Goal: Information Seeking & Learning: Learn about a topic

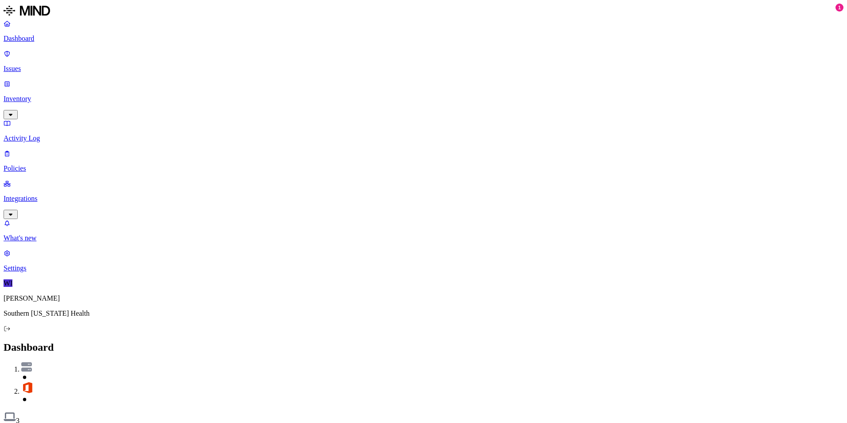
click at [33, 65] on p "Issues" at bounding box center [424, 69] width 840 height 8
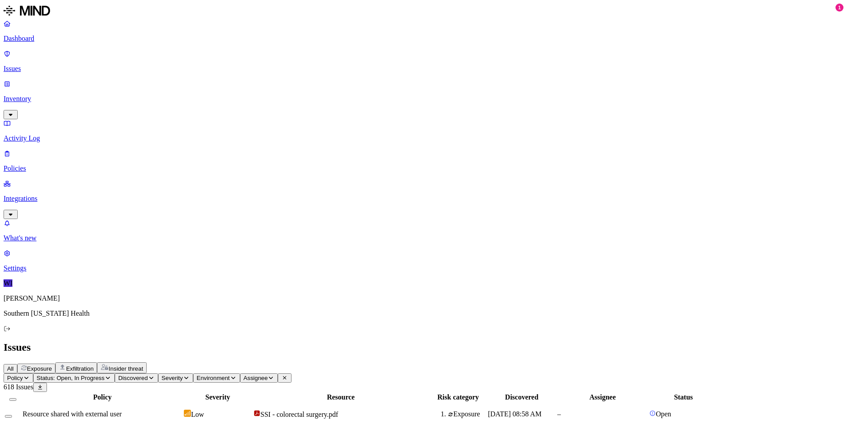
click at [43, 19] on link at bounding box center [424, 12] width 840 height 16
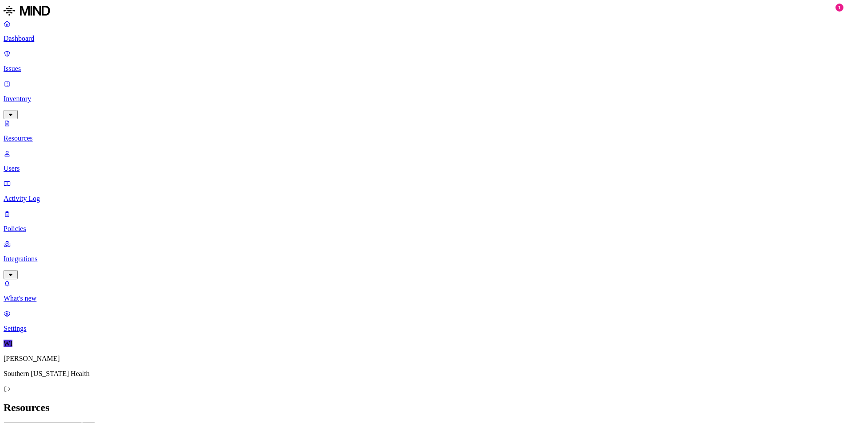
click at [40, 37] on p "Dashboard" at bounding box center [424, 39] width 840 height 8
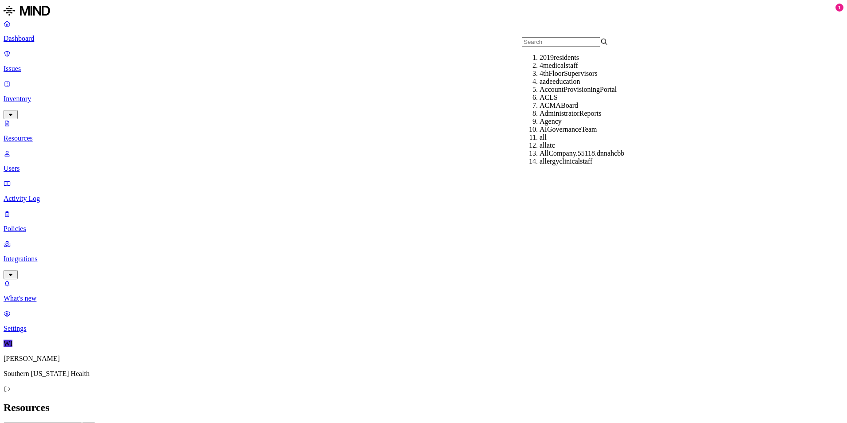
click at [503, 401] on h2 "Resources" at bounding box center [424, 407] width 840 height 12
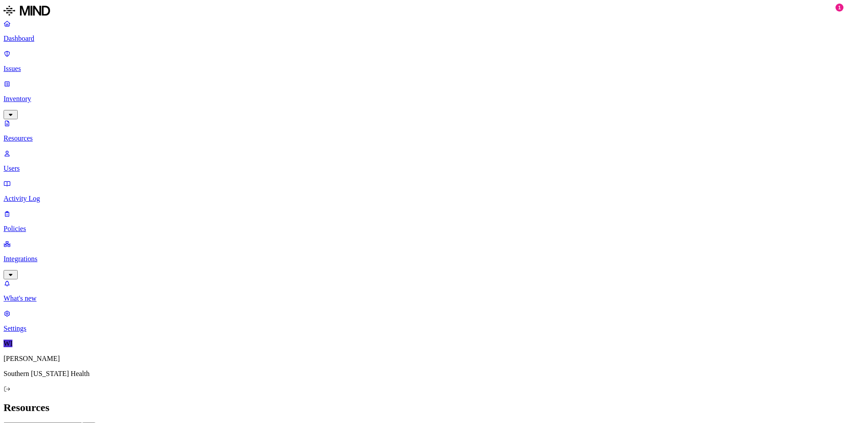
click at [559, 401] on h2 "Resources" at bounding box center [424, 407] width 840 height 12
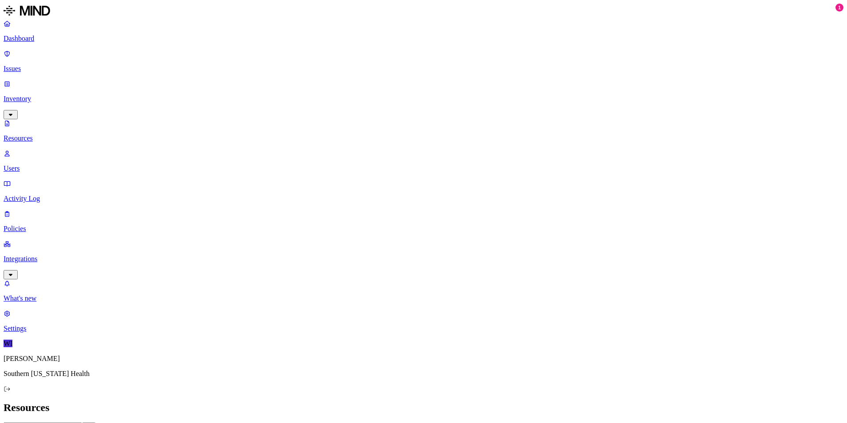
click at [53, 164] on p "Users" at bounding box center [424, 168] width 840 height 8
click at [47, 95] on p "Inventory" at bounding box center [424, 99] width 840 height 8
click at [36, 95] on p "Inventory" at bounding box center [424, 99] width 840 height 8
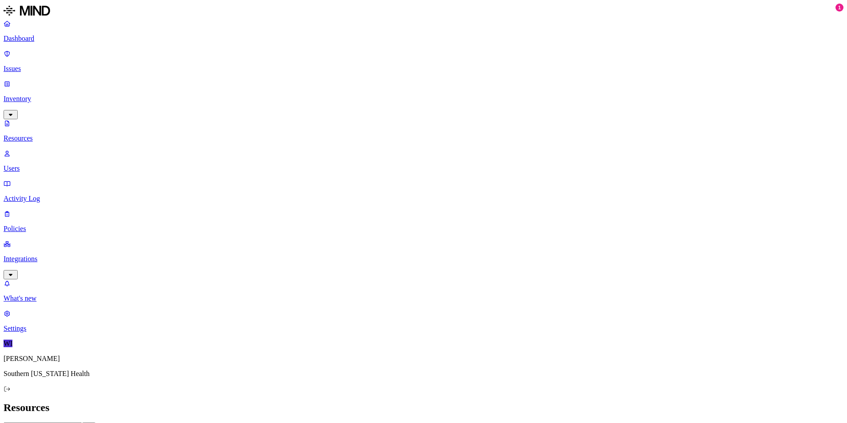
click at [47, 95] on p "Inventory" at bounding box center [424, 99] width 840 height 8
click at [46, 134] on p "Resources" at bounding box center [424, 138] width 840 height 8
click at [46, 41] on p "Dashboard" at bounding box center [424, 39] width 840 height 8
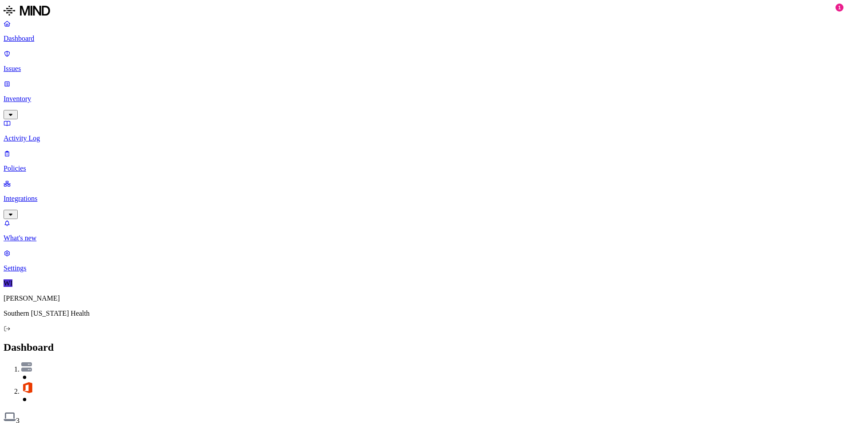
click at [69, 422] on button "Detection" at bounding box center [53, 428] width 32 height 9
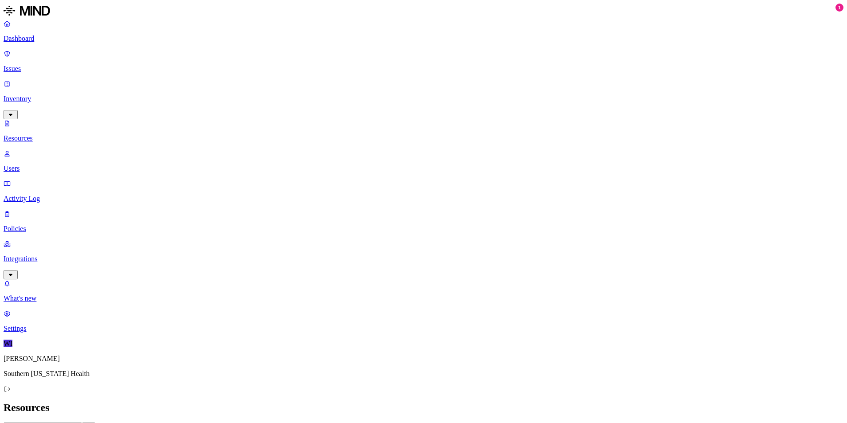
drag, startPoint x: 525, startPoint y: 12, endPoint x: 523, endPoint y: 28, distance: 17.0
drag, startPoint x: 523, startPoint y: 28, endPoint x: 645, endPoint y: 31, distance: 122.7
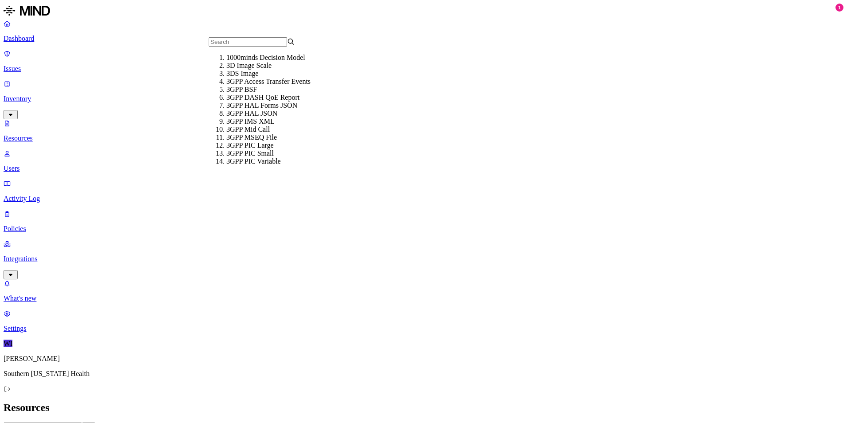
click at [194, 401] on header "Resources" at bounding box center [424, 407] width 840 height 12
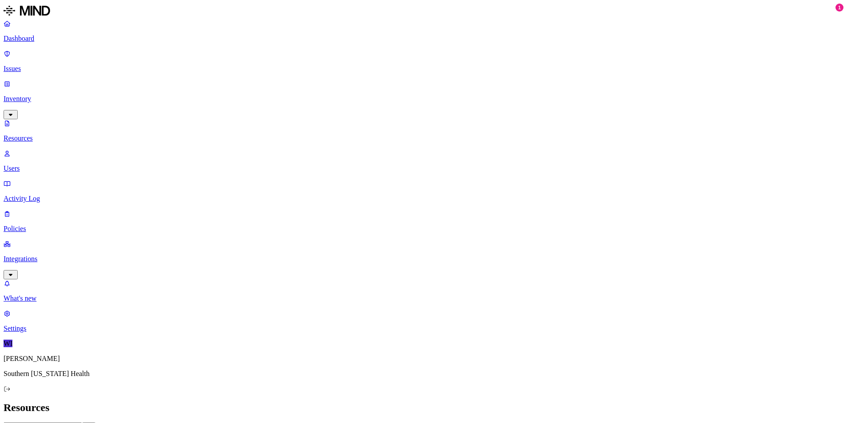
click at [43, 36] on p "Dashboard" at bounding box center [424, 39] width 840 height 8
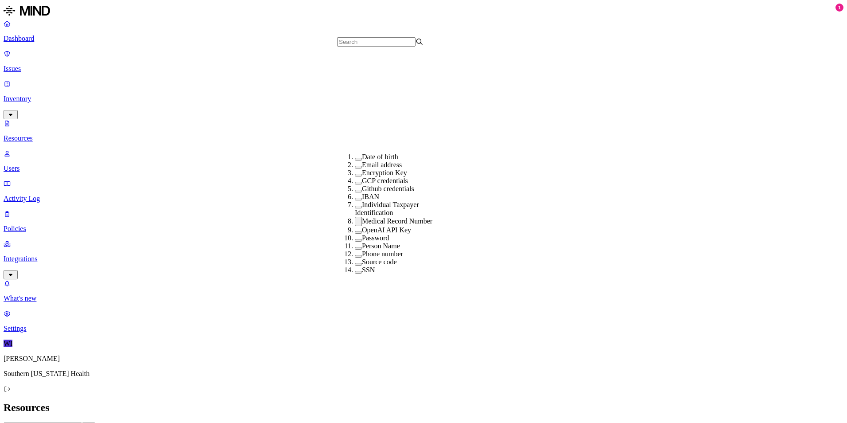
scroll to position [177, 0]
click at [744, 401] on h2 "Resources" at bounding box center [424, 407] width 840 height 12
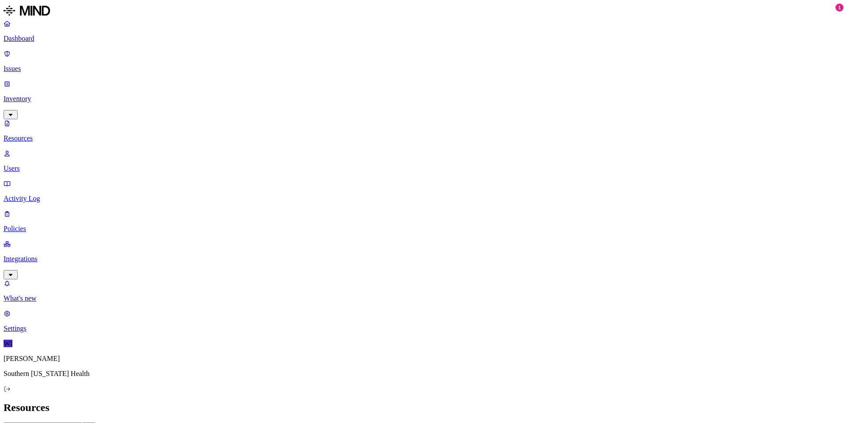
click at [334, 401] on header "Resources" at bounding box center [424, 407] width 840 height 12
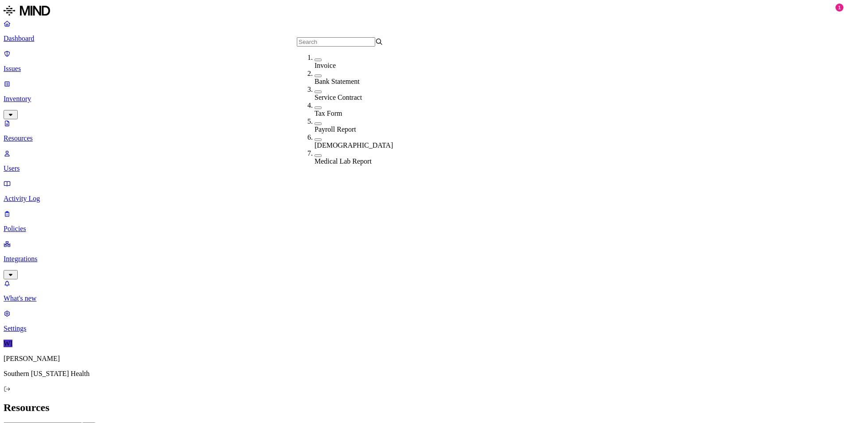
click at [234, 401] on h2 "Resources" at bounding box center [424, 407] width 840 height 12
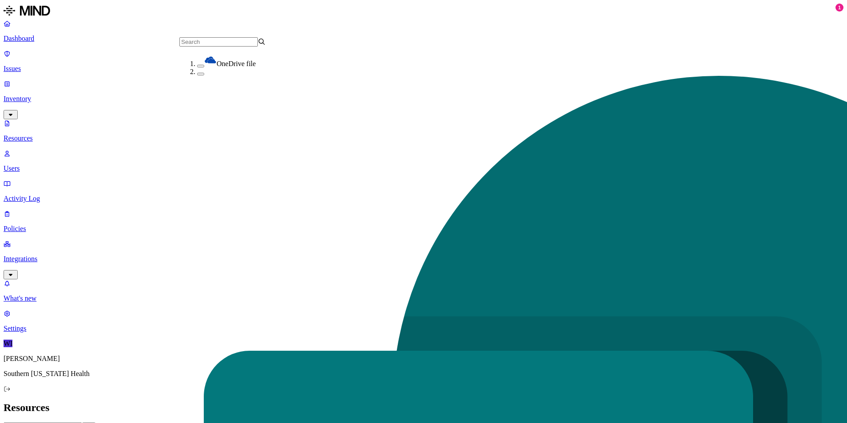
click at [324, 401] on header "Resources" at bounding box center [424, 407] width 840 height 12
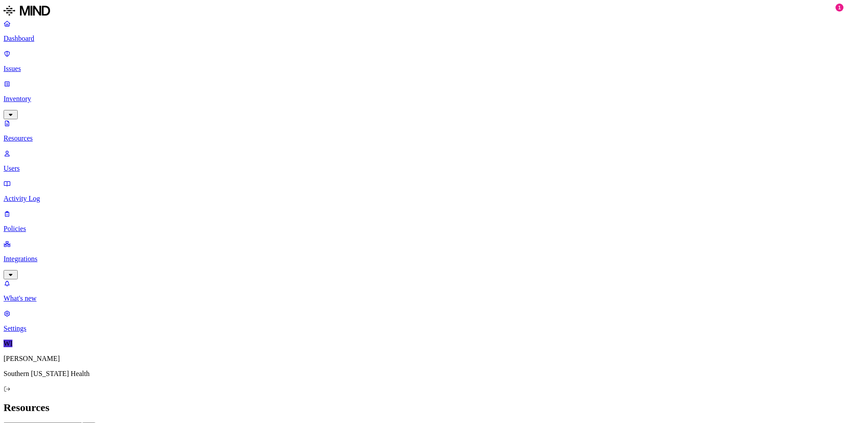
drag, startPoint x: 282, startPoint y: 9, endPoint x: 297, endPoint y: 3, distance: 16.7
click at [295, 401] on header "Resources" at bounding box center [424, 407] width 840 height 12
click at [297, 401] on header "Resources" at bounding box center [424, 407] width 840 height 12
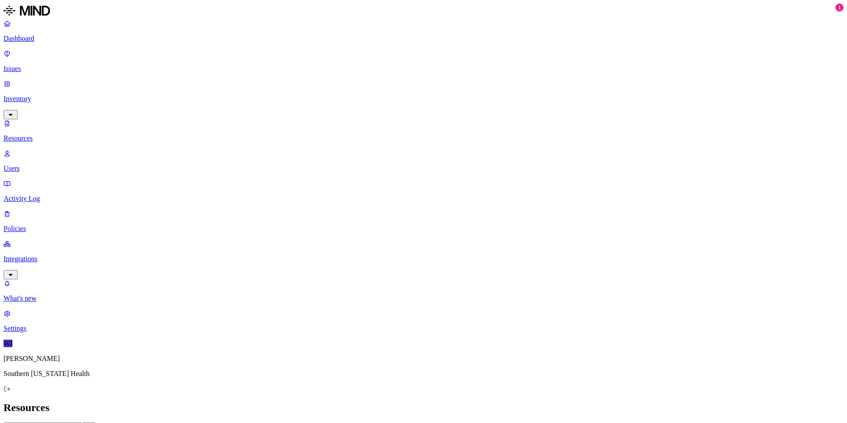
click at [518, 401] on h2 "Resources" at bounding box center [424, 407] width 840 height 12
drag, startPoint x: 614, startPoint y: 257, endPoint x: 555, endPoint y: 14, distance: 250.6
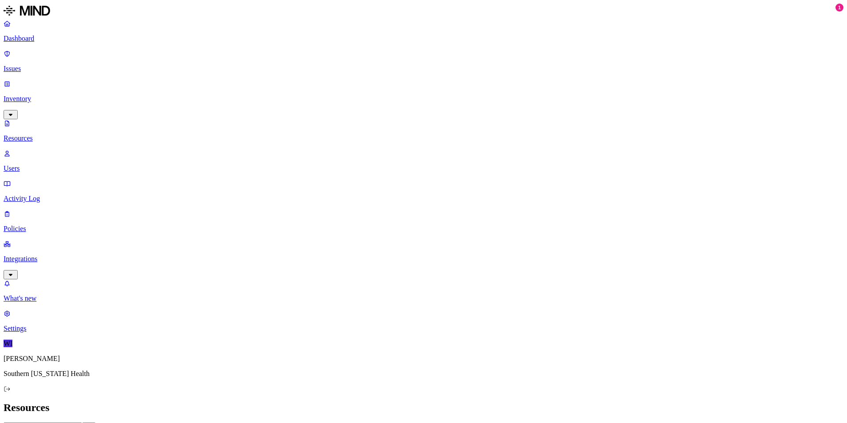
click at [555, 401] on h2 "Resources" at bounding box center [424, 407] width 840 height 12
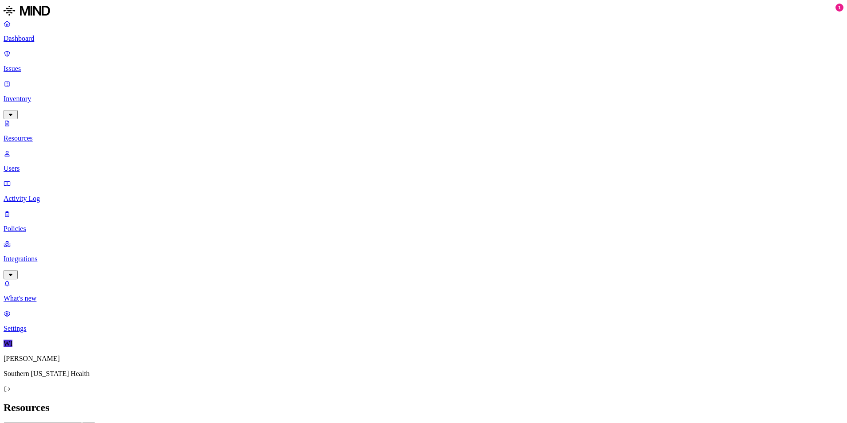
click at [550, 401] on h2 "Resources" at bounding box center [424, 407] width 840 height 12
drag, startPoint x: 811, startPoint y: 401, endPoint x: 620, endPoint y: 411, distance: 191.6
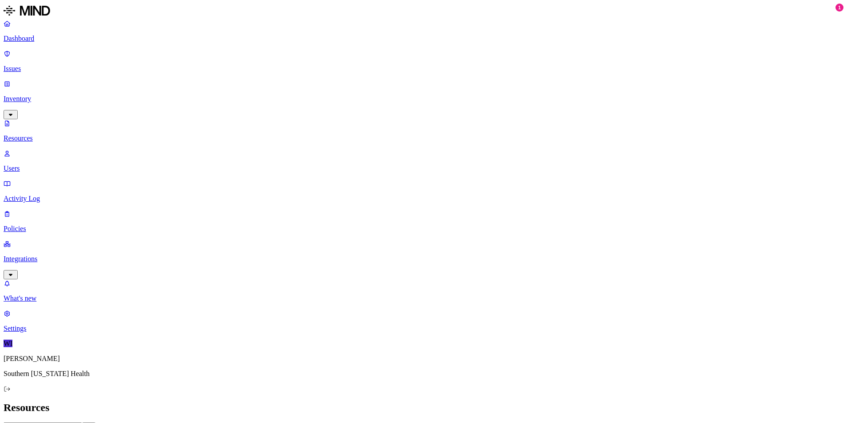
scroll to position [195, 0]
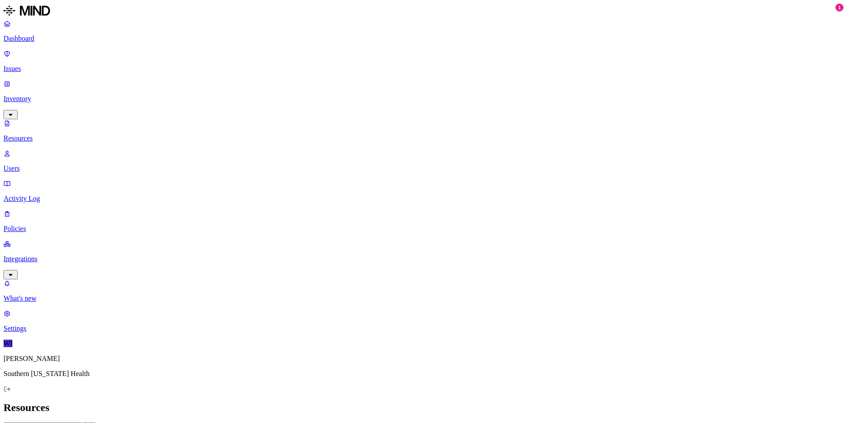
drag, startPoint x: 497, startPoint y: 345, endPoint x: 278, endPoint y: 11, distance: 399.1
click at [278, 401] on h2 "Resources" at bounding box center [424, 407] width 840 height 12
